Goal: Navigation & Orientation: Find specific page/section

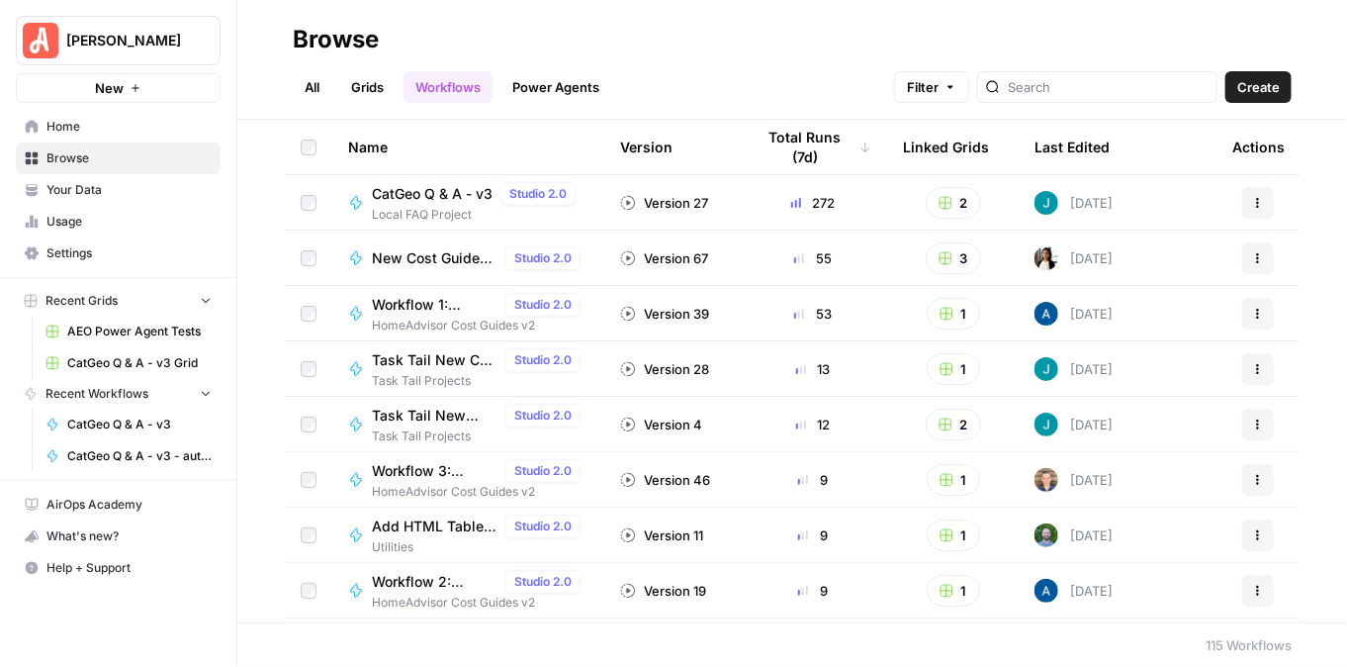
click at [373, 93] on link "Grids" at bounding box center [367, 87] width 56 height 32
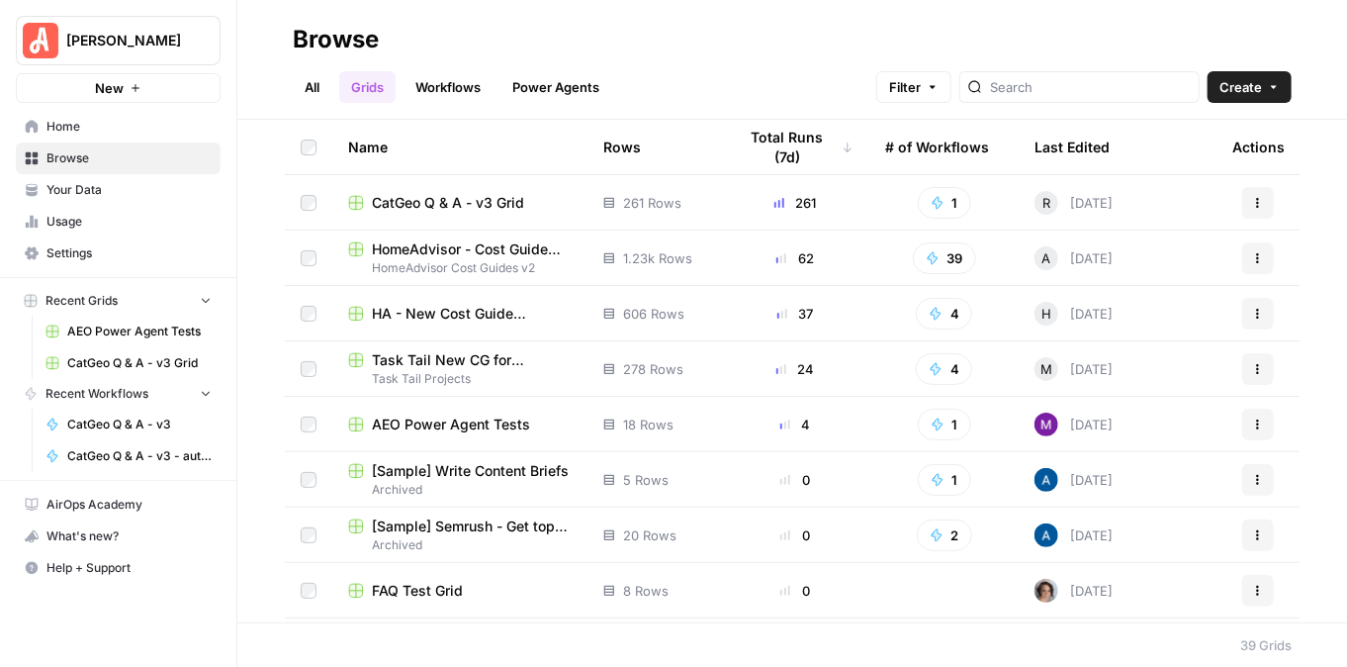
click at [462, 195] on span "CatGeo Q & A - v3 Grid" at bounding box center [448, 203] width 152 height 20
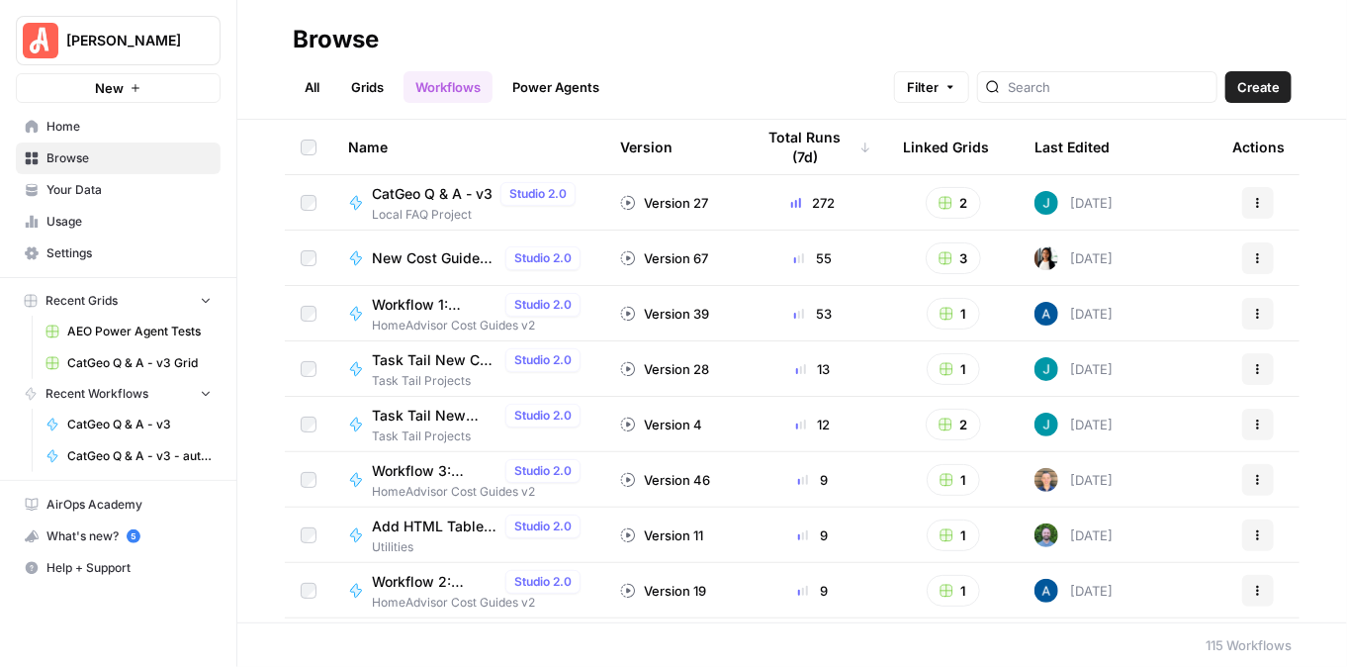
click at [93, 33] on button "[PERSON_NAME]" at bounding box center [118, 40] width 205 height 49
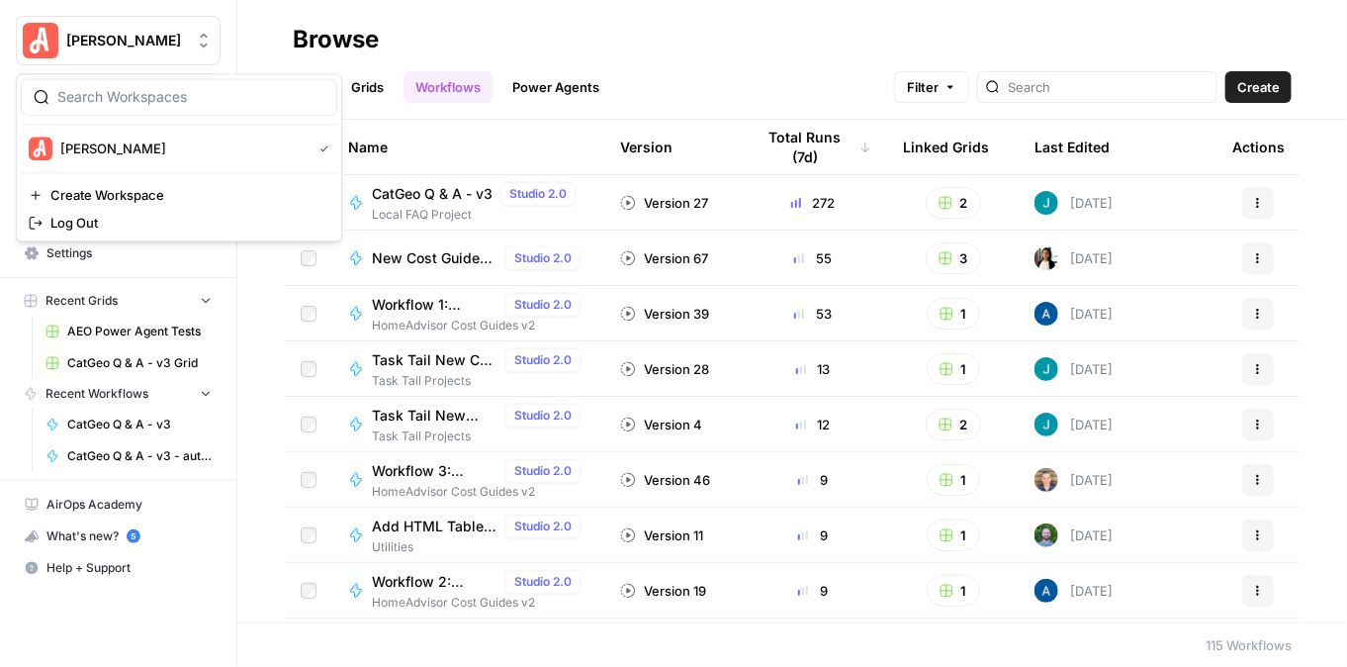
click at [405, 39] on h2 "Browse" at bounding box center [792, 40] width 999 height 32
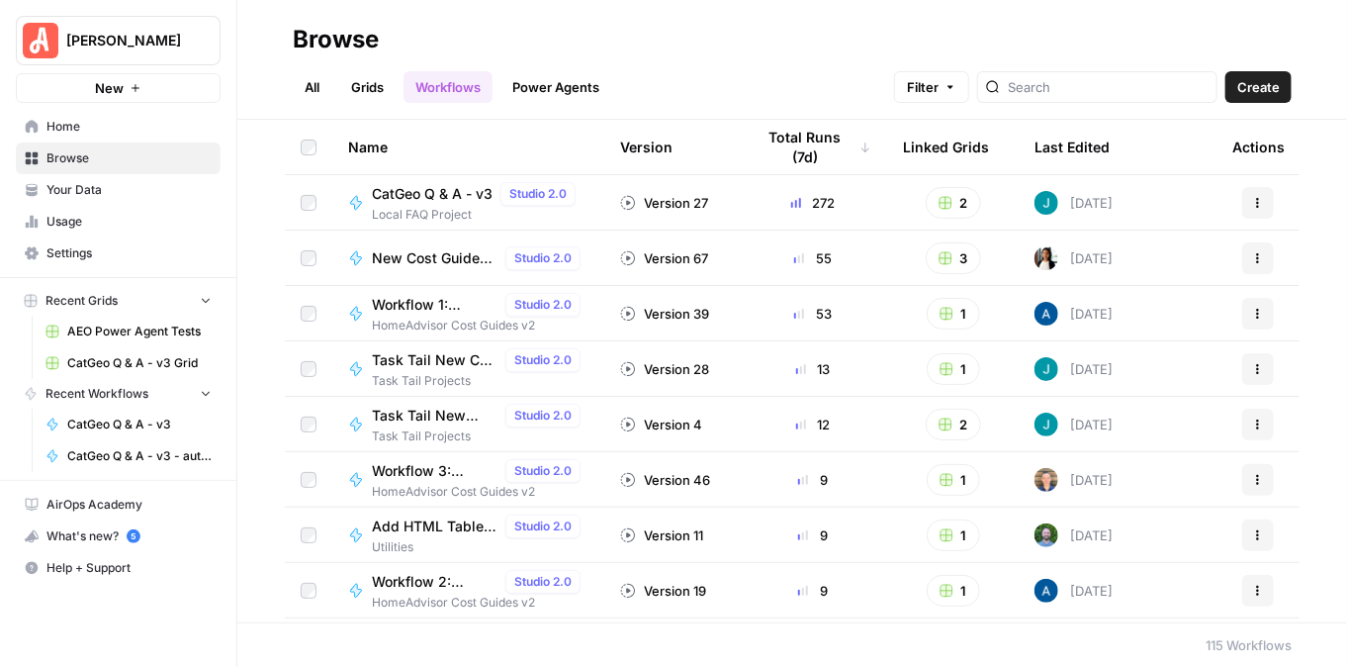
click at [99, 195] on span "Your Data" at bounding box center [128, 190] width 165 height 18
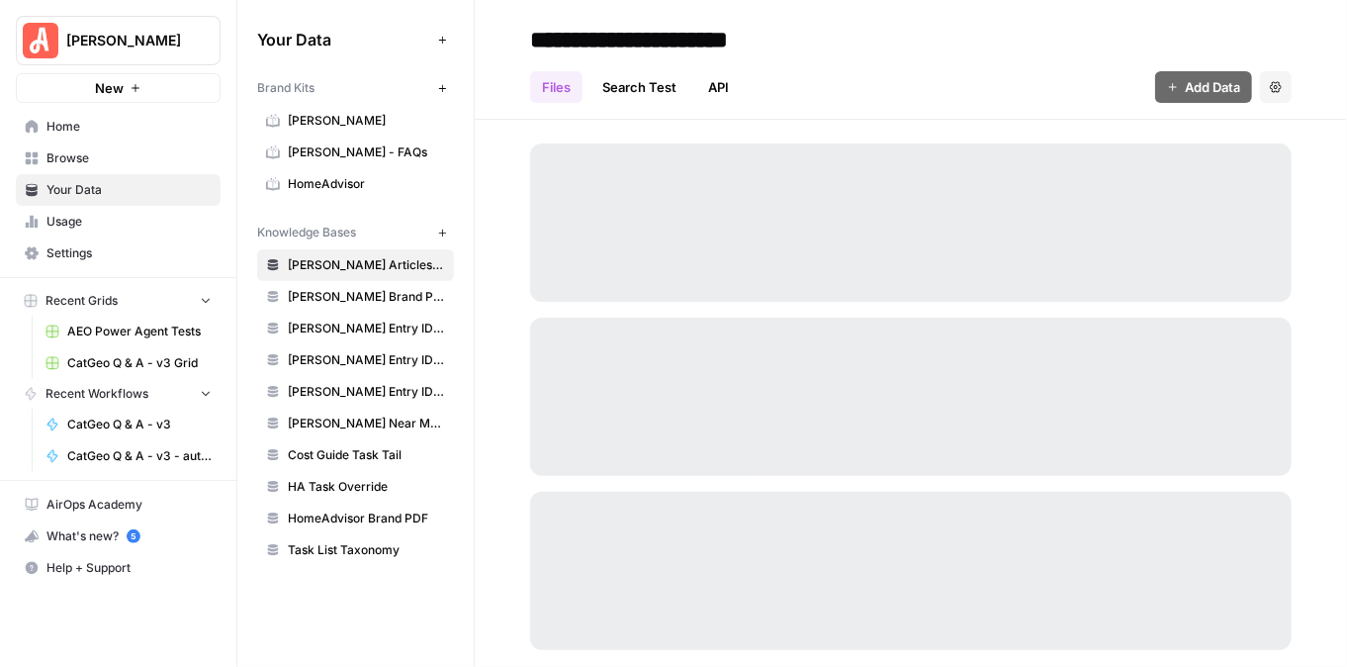
click at [333, 112] on span "[PERSON_NAME]" at bounding box center [366, 121] width 157 height 18
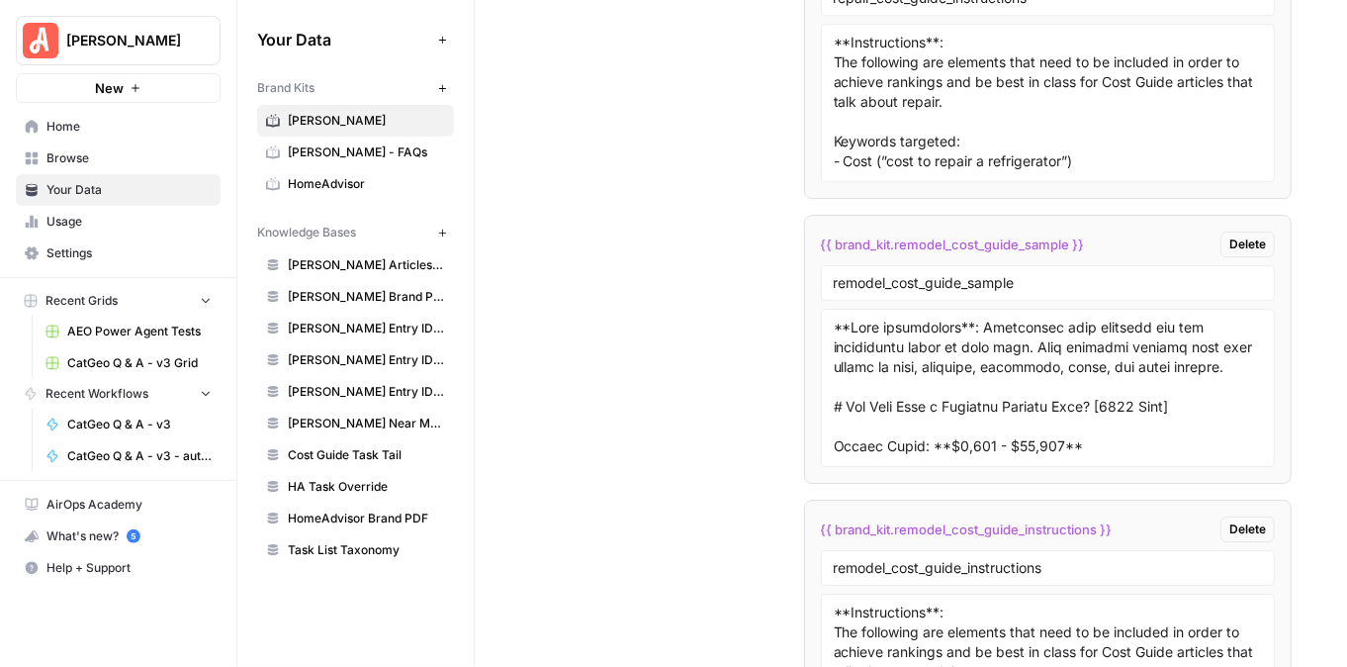
scroll to position [16100, 0]
